Goal: Task Accomplishment & Management: Use online tool/utility

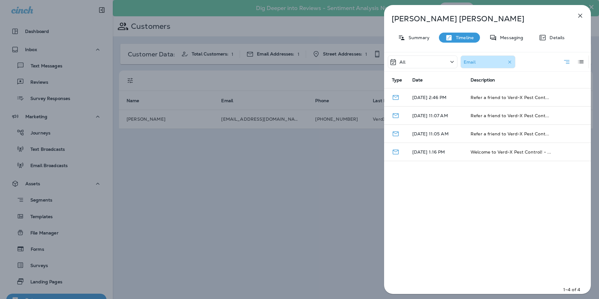
scroll to position [116, 0]
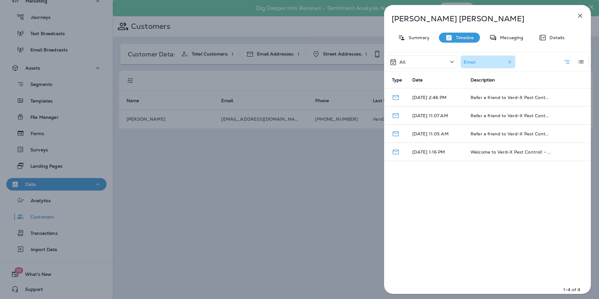
click at [580, 16] on icon "button" at bounding box center [580, 16] width 4 height 4
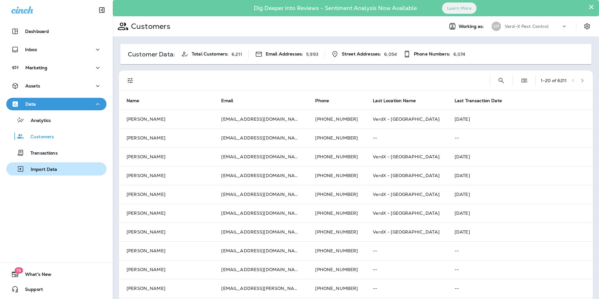
click at [44, 173] on div "Import Data" at bounding box center [33, 168] width 49 height 9
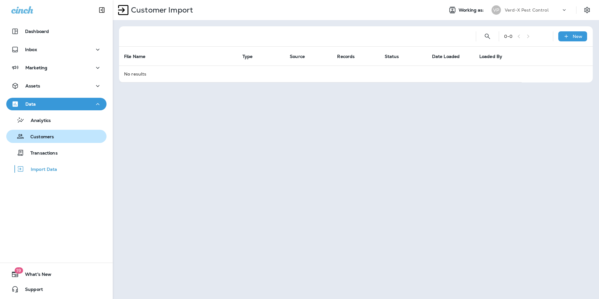
click at [47, 141] on button "Customers" at bounding box center [56, 136] width 100 height 13
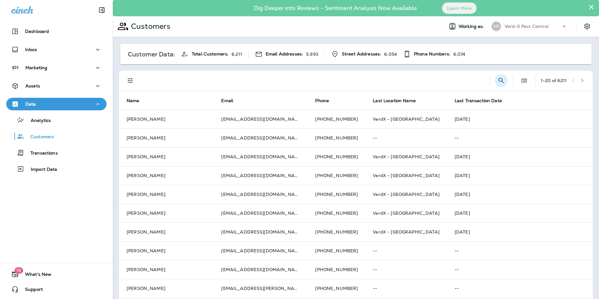
click at [497, 81] on icon "Search Customers" at bounding box center [501, 81] width 8 height 8
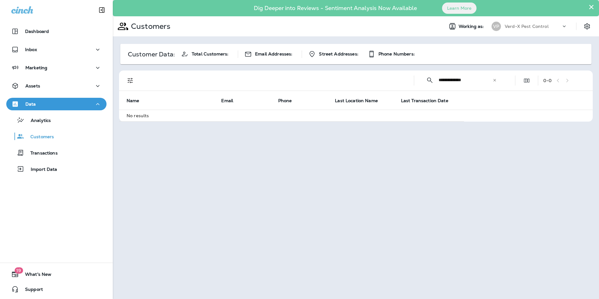
type input "**********"
